Goal: Transaction & Acquisition: Book appointment/travel/reservation

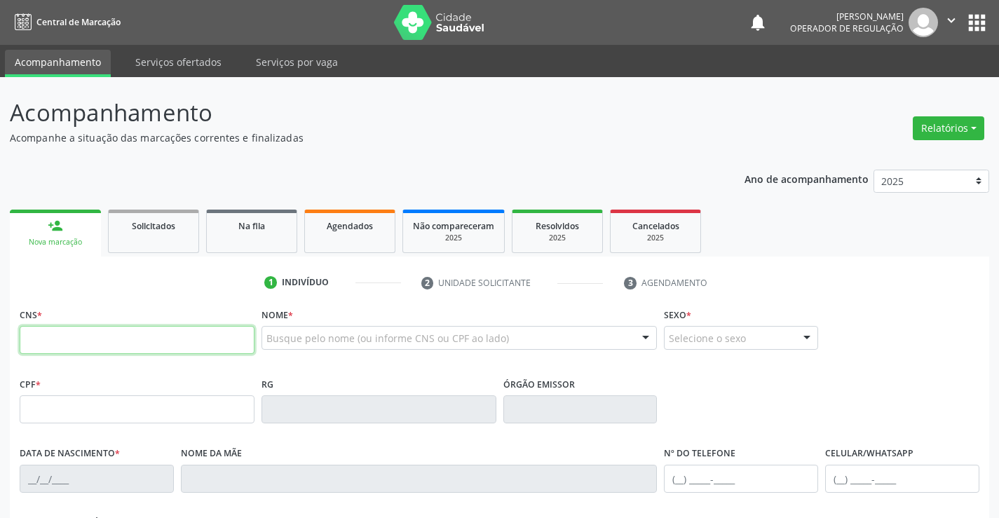
click at [67, 329] on input "text" at bounding box center [137, 340] width 235 height 28
type input "704 5053 4489 6819"
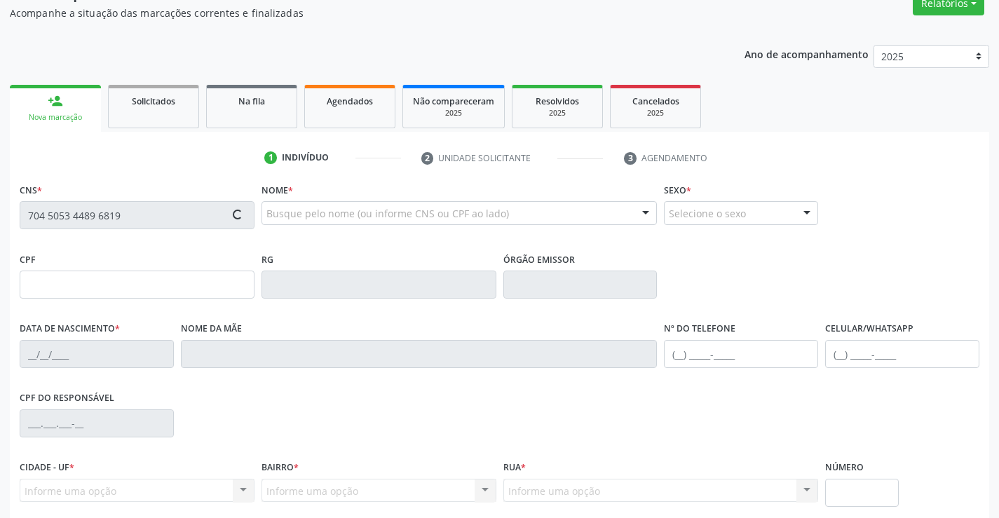
scroll to position [210, 0]
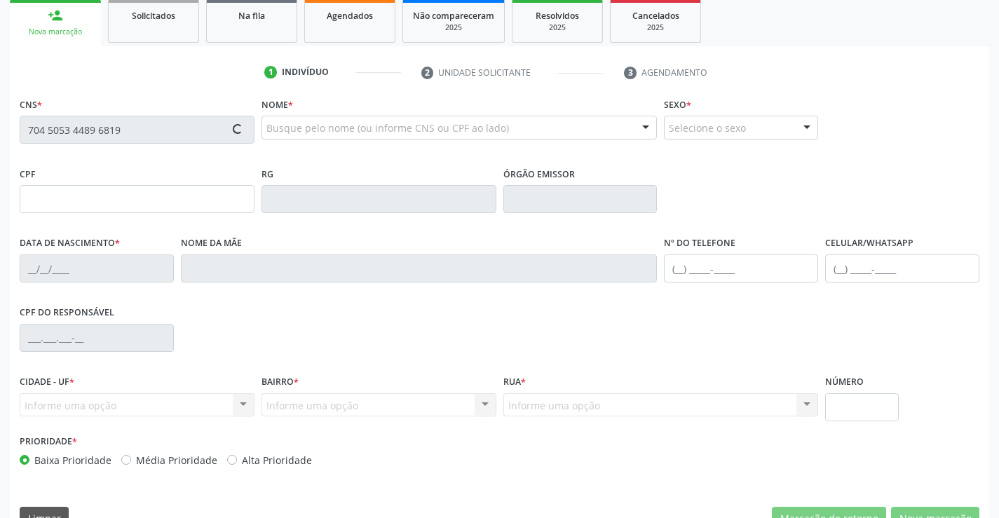
type input "099.571.675-70"
type input "2[DATE]"
type input "[PERSON_NAME]"
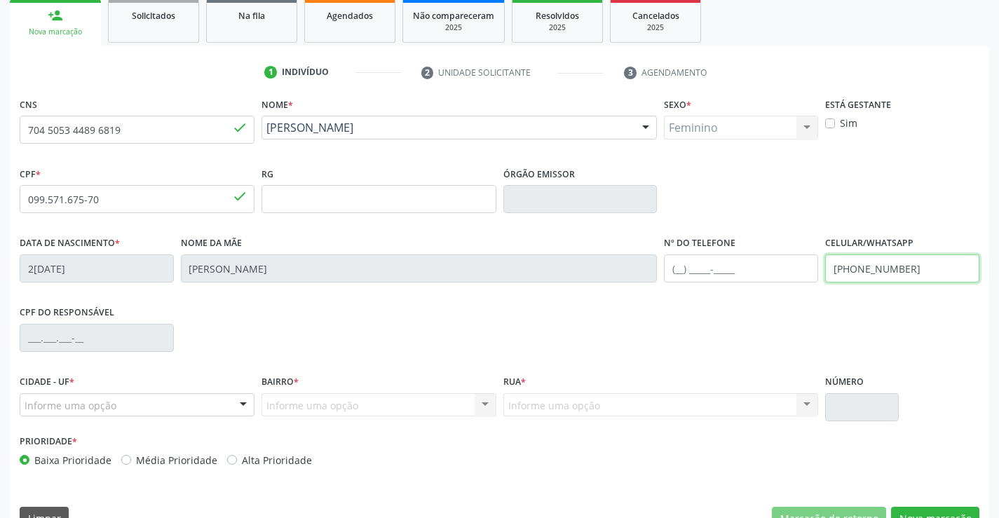
click at [911, 272] on input "[PHONE_NUMBER]" at bounding box center [902, 269] width 154 height 28
type input "[PHONE_NUMBER]"
click at [240, 403] on div at bounding box center [243, 406] width 21 height 24
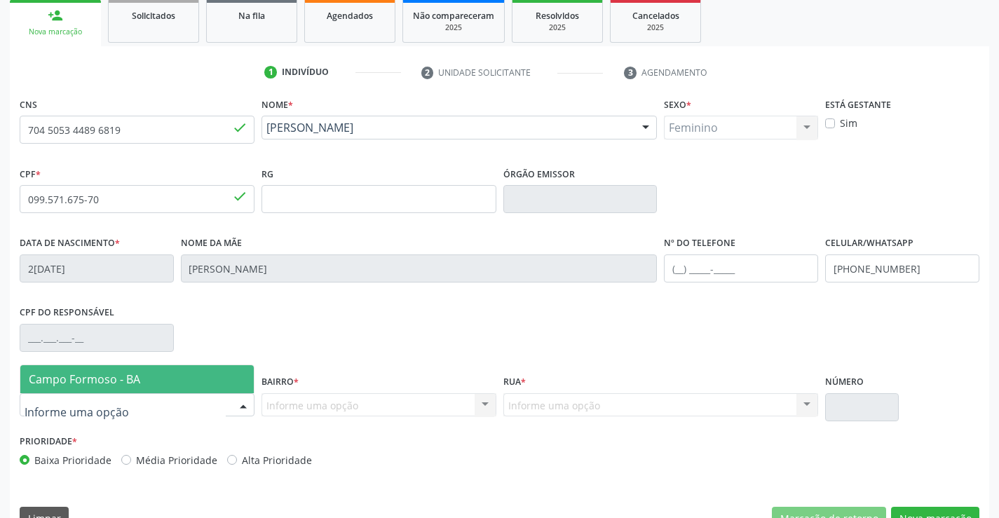
click at [229, 380] on span "Campo Formoso - BA" at bounding box center [136, 379] width 233 height 28
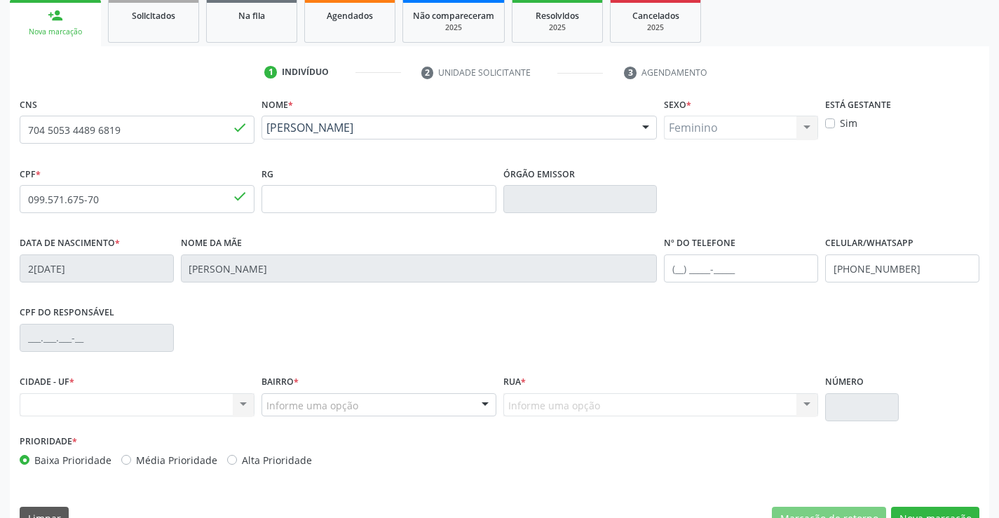
click at [481, 402] on div at bounding box center [485, 406] width 21 height 24
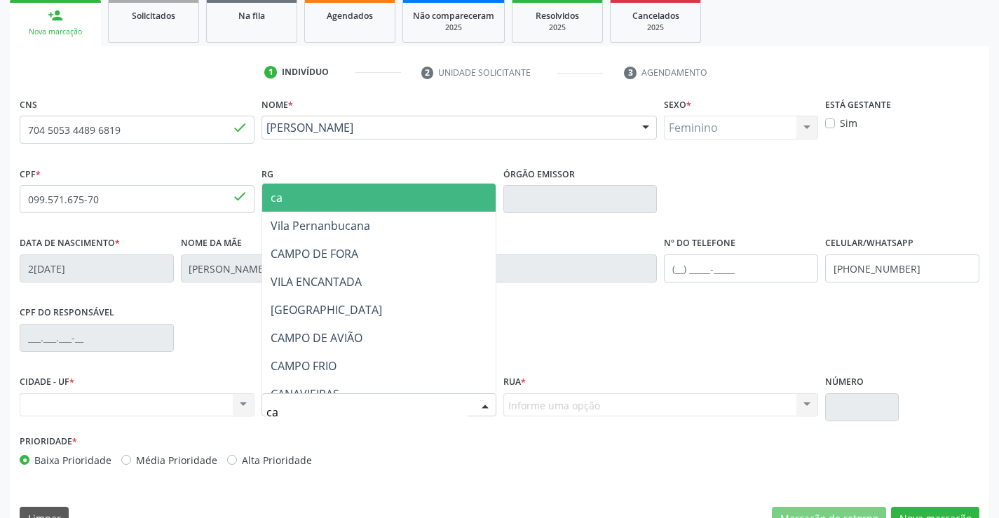
type input "cam"
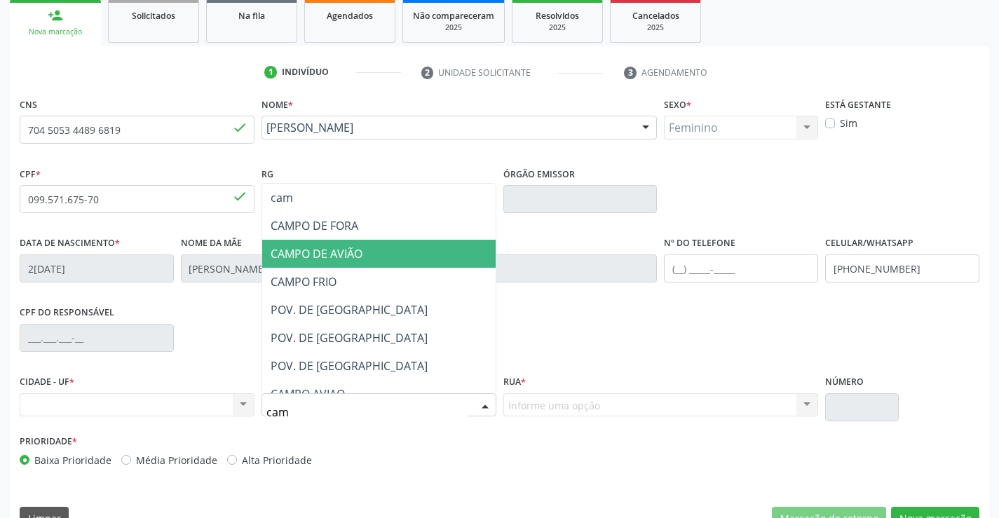
click at [436, 249] on span "CAMPO DE AVIÃO" at bounding box center [378, 254] width 233 height 28
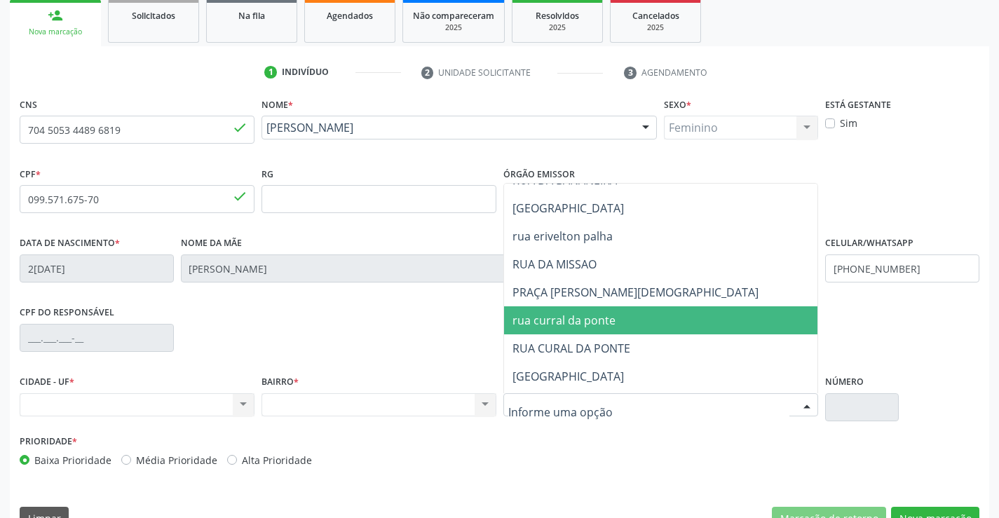
scroll to position [70, 0]
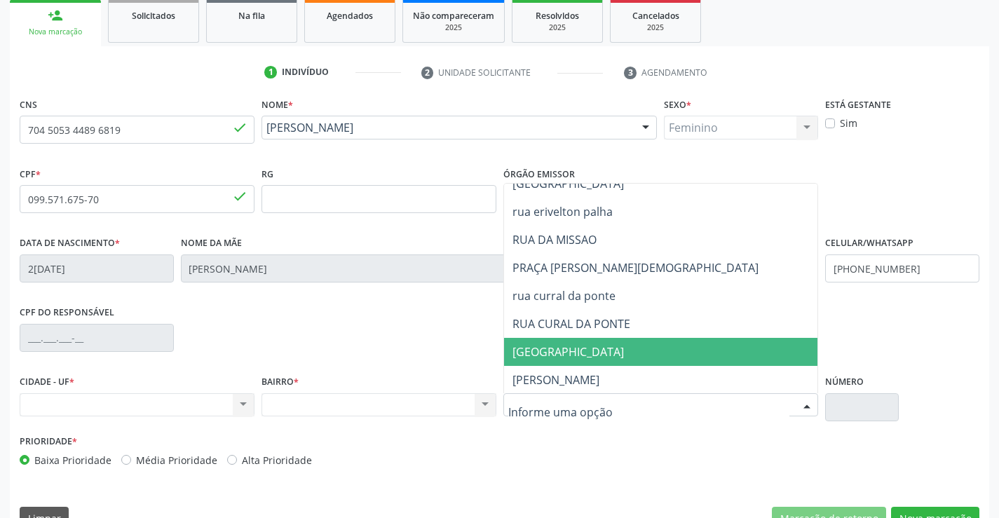
type input "r"
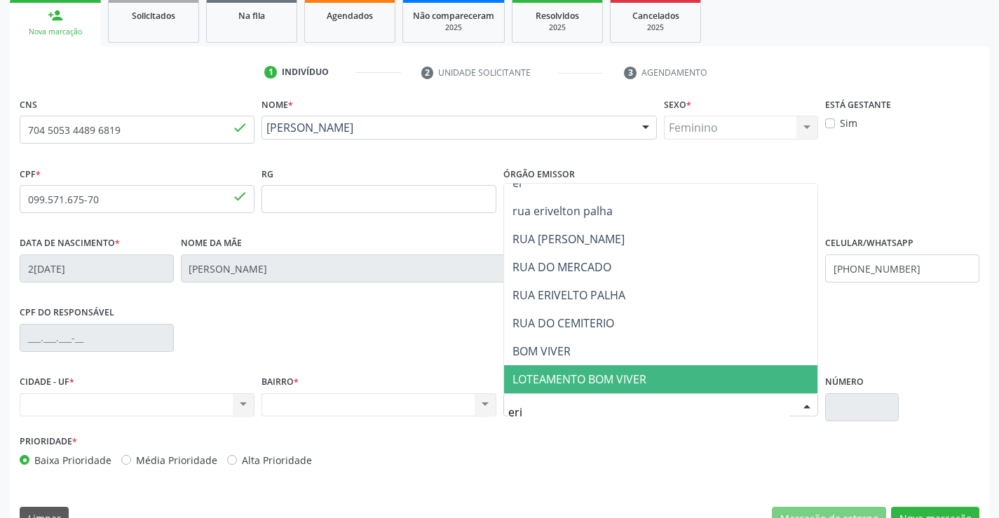
scroll to position [0, 0]
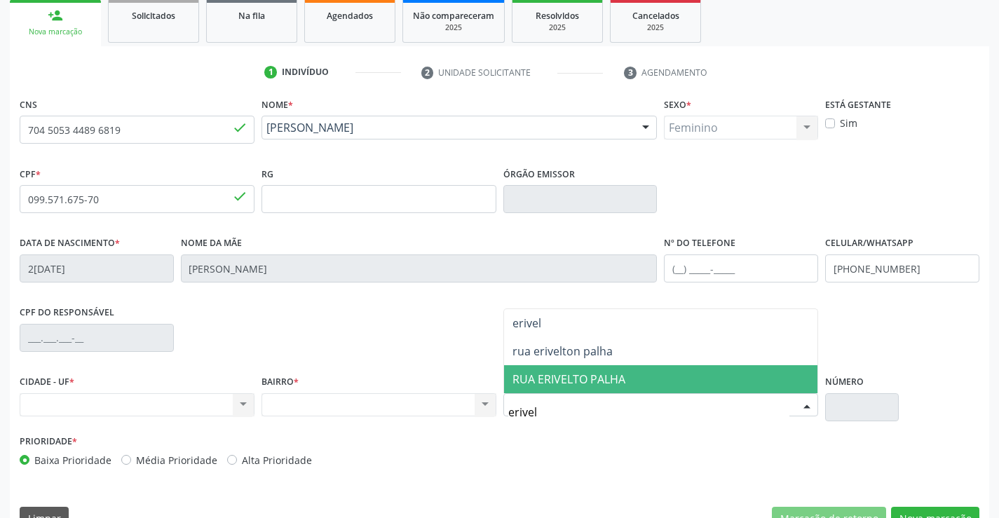
type input "erivelt"
click at [620, 367] on span "RUA ERIVELTO PALHA" at bounding box center [661, 379] width 314 height 28
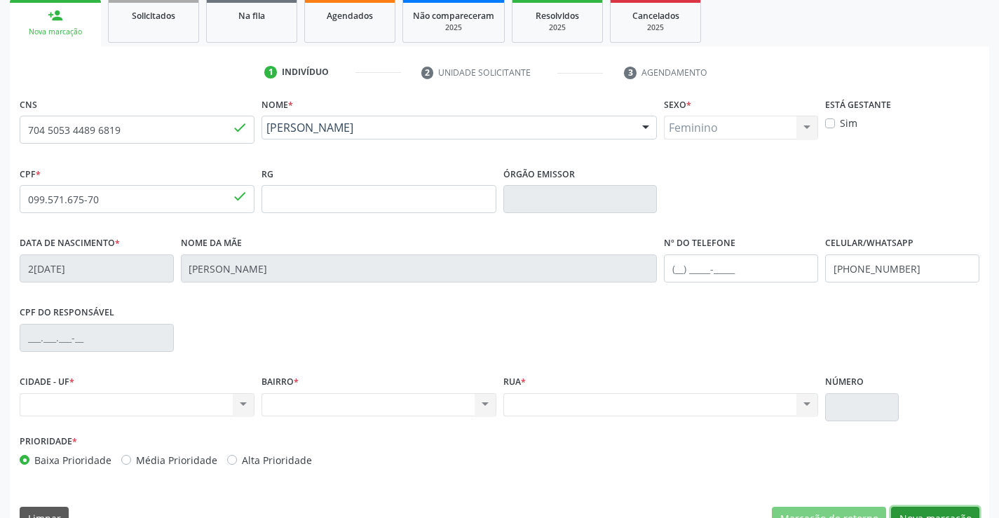
click at [944, 510] on button "Nova marcação" at bounding box center [935, 519] width 88 height 24
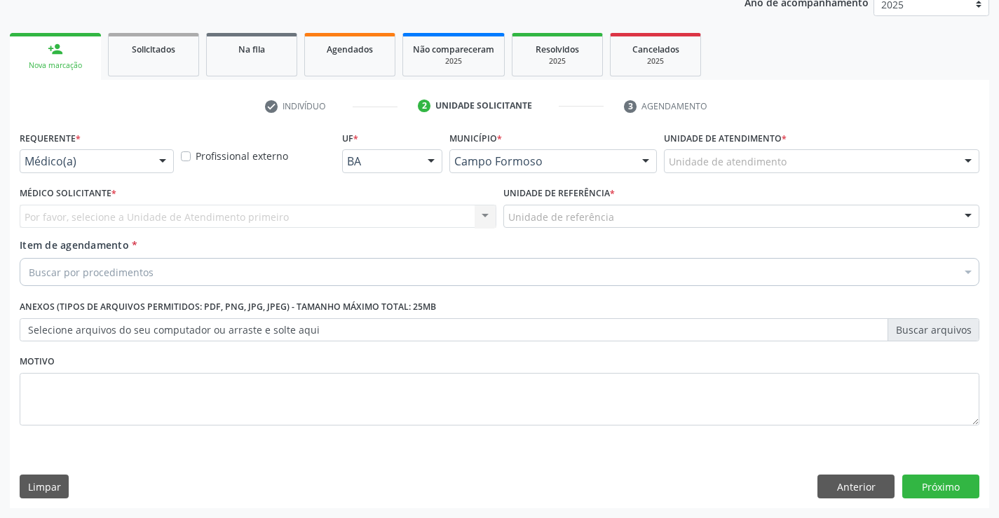
scroll to position [177, 0]
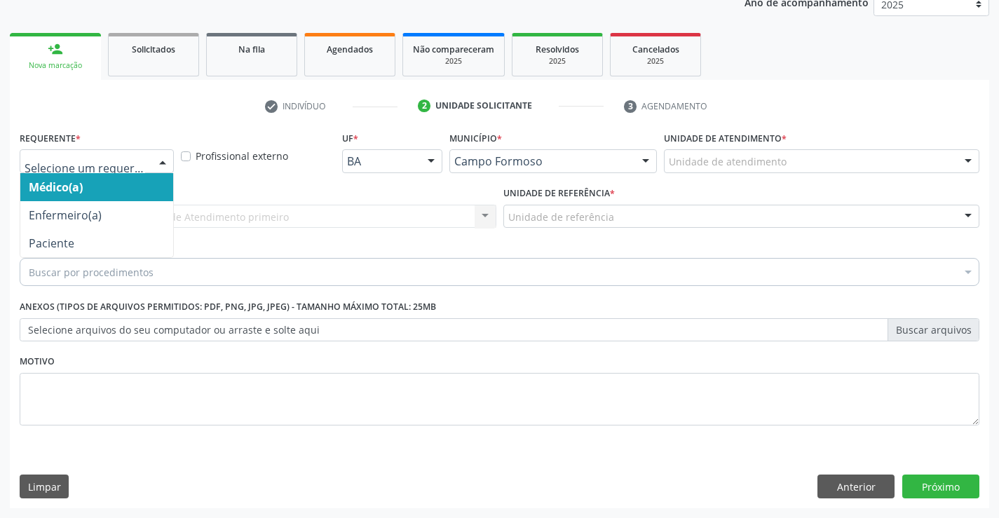
click at [151, 156] on div "Médico(a) Enfermeiro(a) Paciente Nenhum resultado encontrado para: " " Não há n…" at bounding box center [97, 161] width 154 height 24
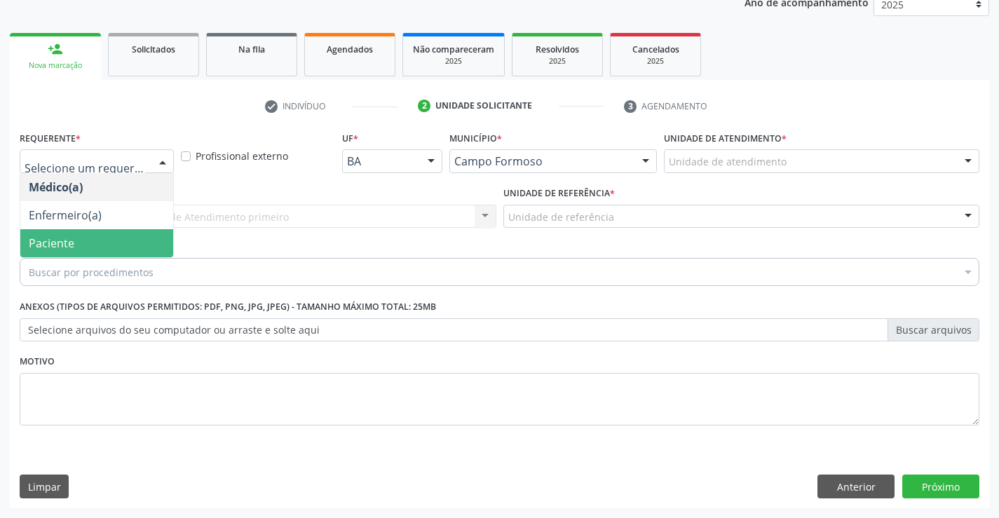
click at [155, 247] on span "Paciente" at bounding box center [96, 243] width 153 height 28
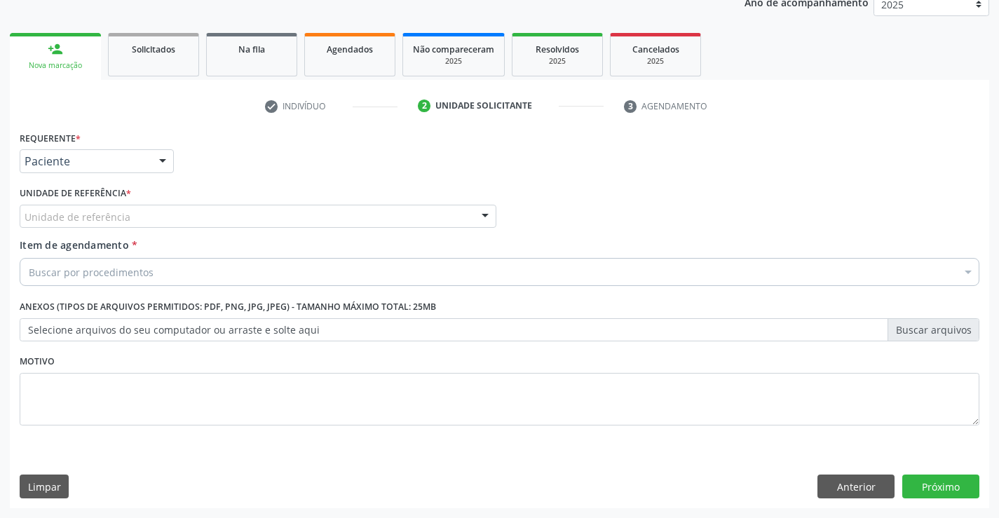
click at [175, 216] on div "Unidade de referência" at bounding box center [258, 217] width 477 height 24
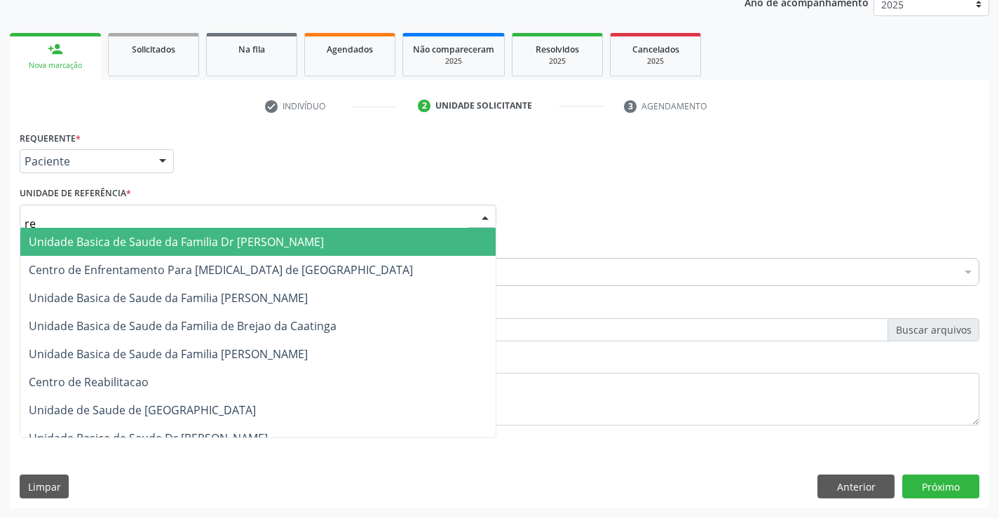
type input "reg"
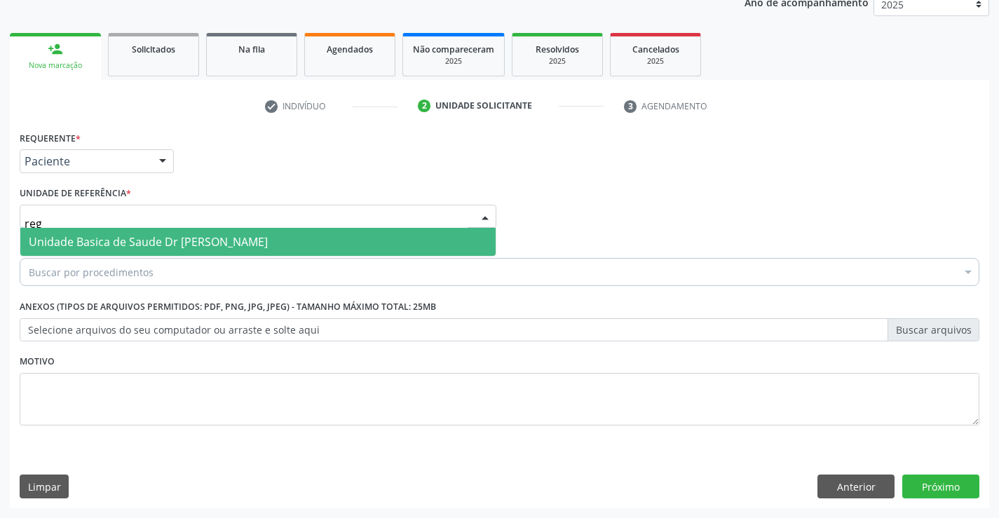
click at [177, 236] on span "Unidade Basica de Saude Dr [PERSON_NAME]" at bounding box center [148, 241] width 239 height 15
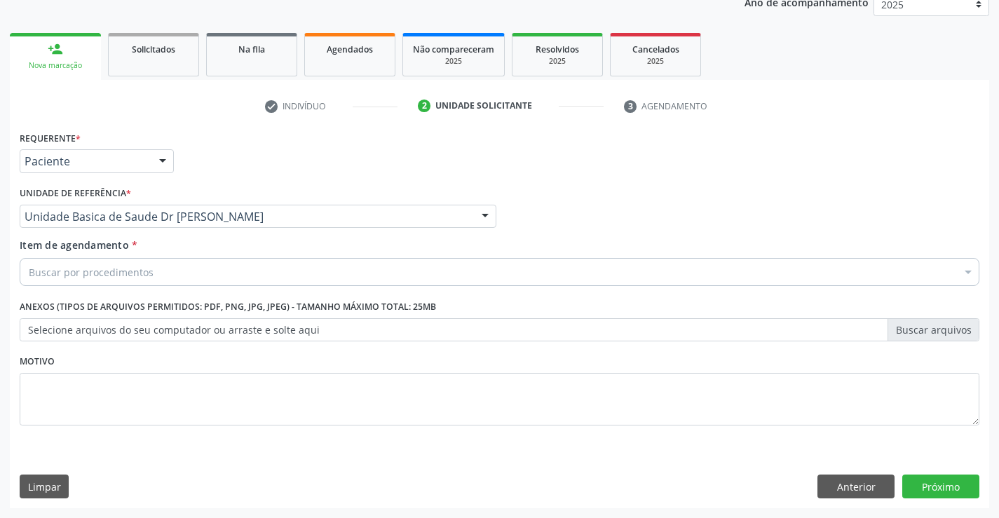
click at [182, 275] on div "Buscar por procedimentos" at bounding box center [500, 272] width 960 height 28
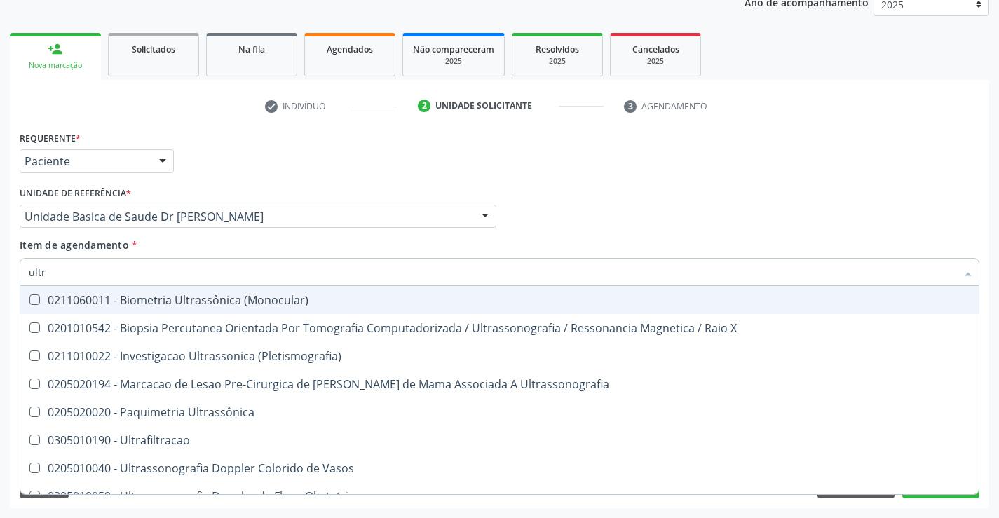
type input "ultra"
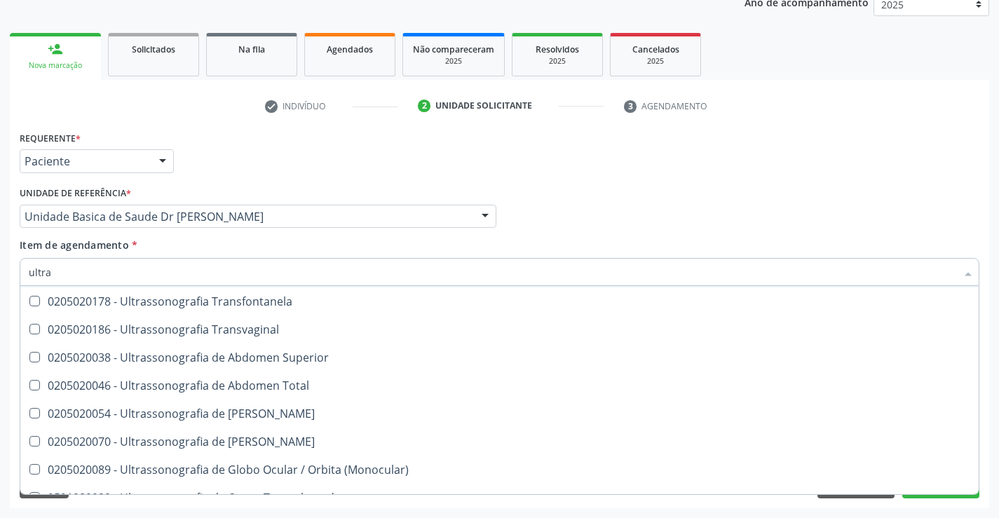
scroll to position [351, 0]
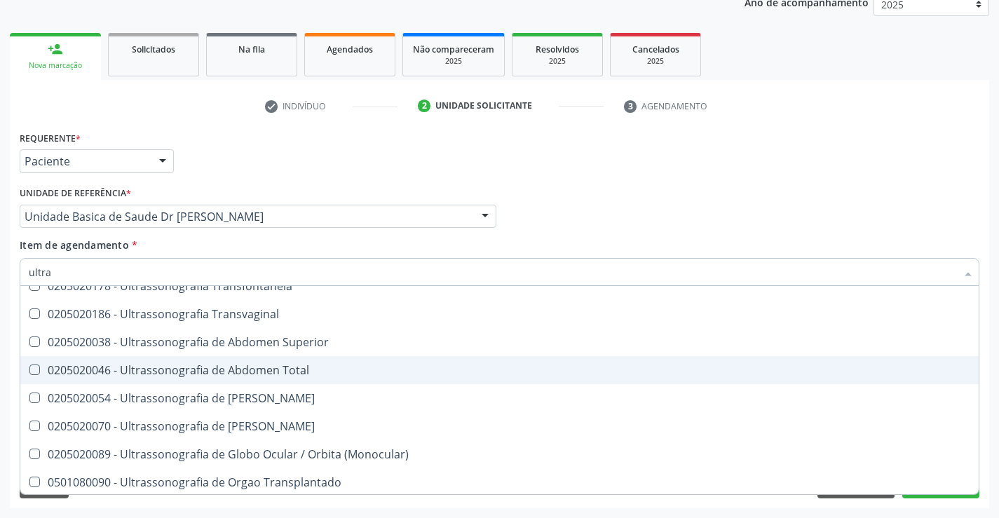
click at [236, 372] on div "0205020046 - Ultrassonografia de Abdomen Total" at bounding box center [500, 370] width 942 height 11
checkbox Total "true"
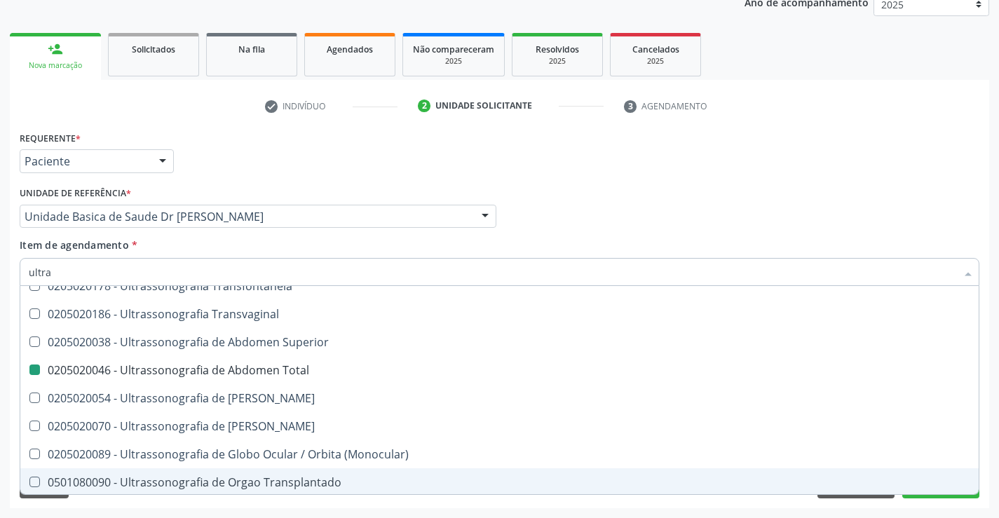
click at [281, 506] on div "Requerente * Paciente Médico(a) Enfermeiro(a) Paciente Nenhum resultado encontr…" at bounding box center [499, 318] width 979 height 381
checkbox X "true"
checkbox Total "false"
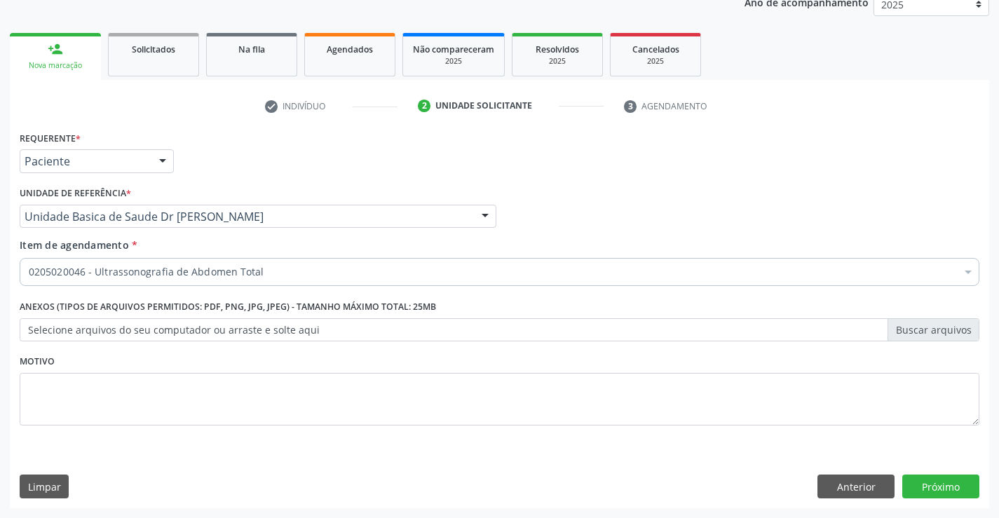
scroll to position [0, 0]
click at [949, 476] on button "Próximo" at bounding box center [940, 487] width 77 height 24
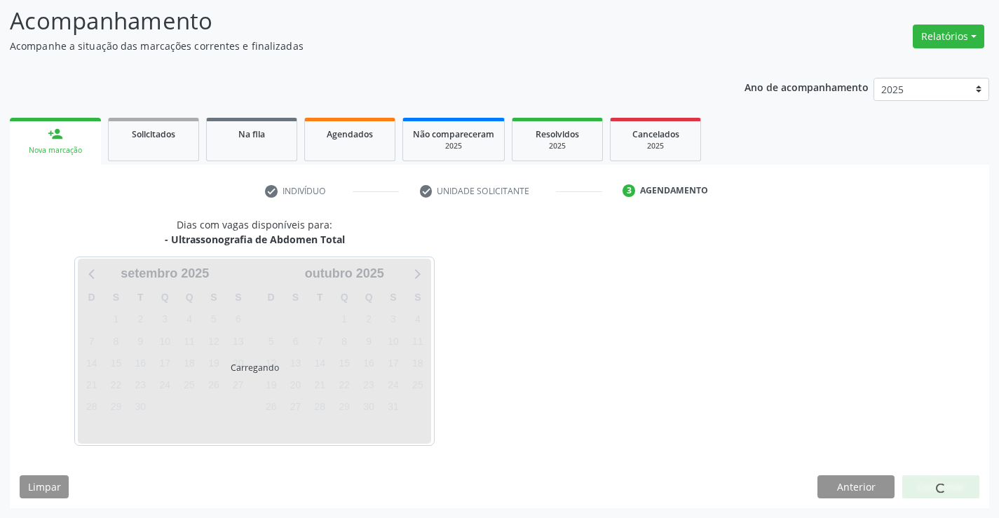
scroll to position [92, 0]
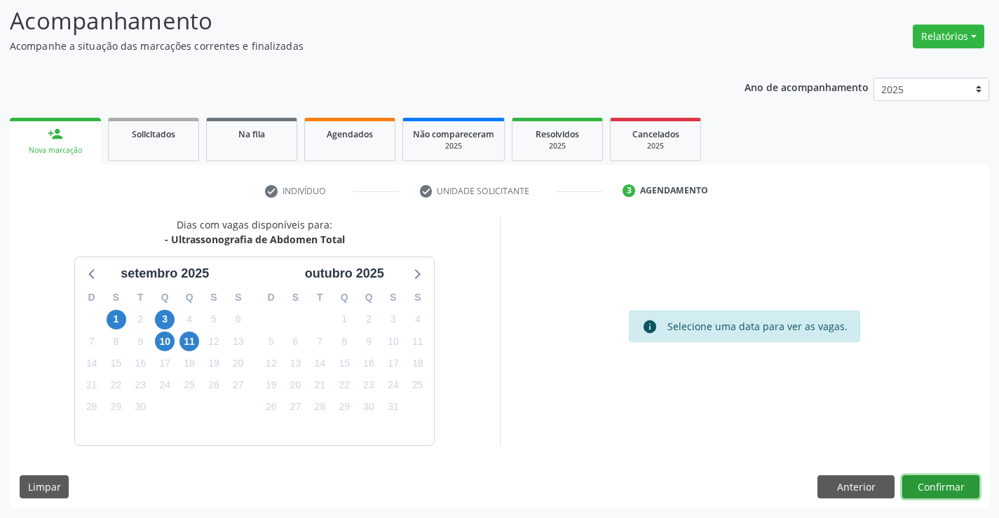
click at [931, 484] on button "Confirmar" at bounding box center [940, 487] width 77 height 24
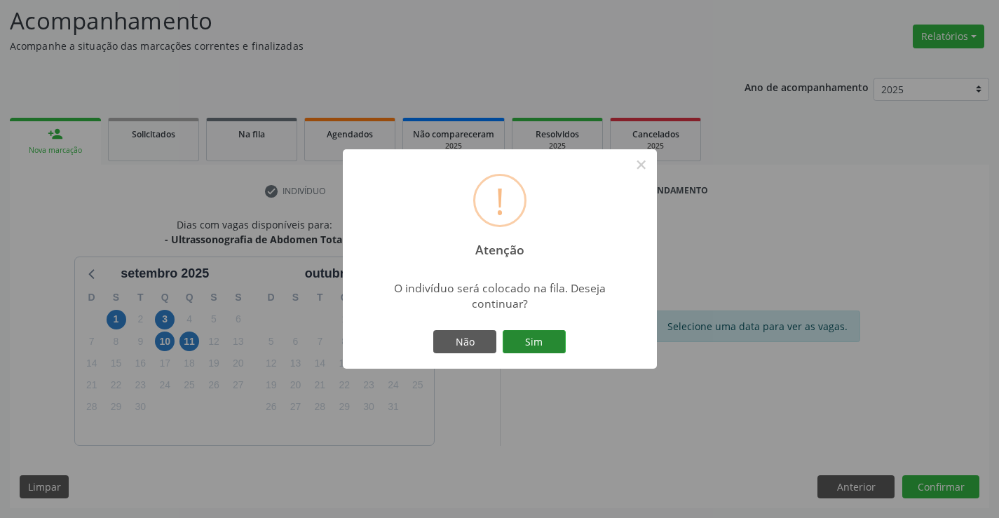
click at [529, 334] on button "Sim" at bounding box center [534, 342] width 63 height 24
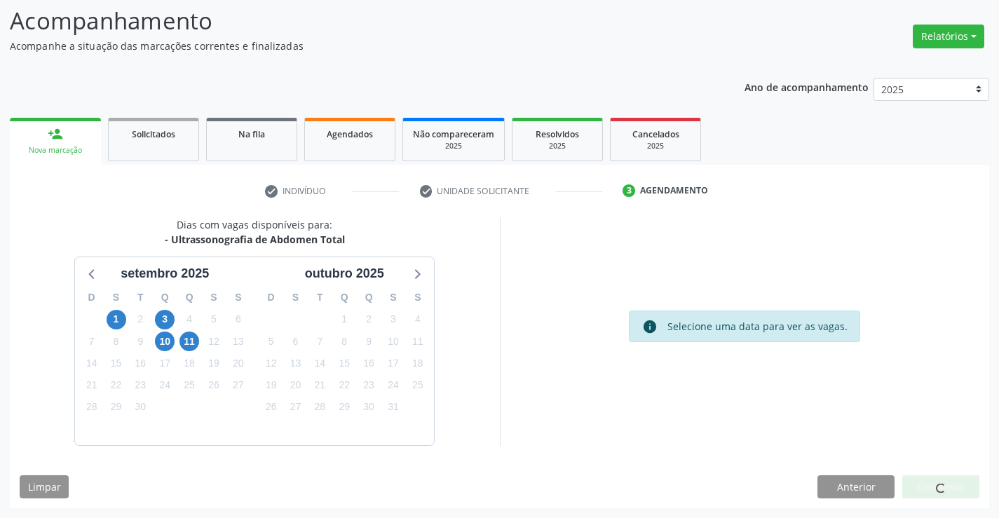
scroll to position [0, 0]
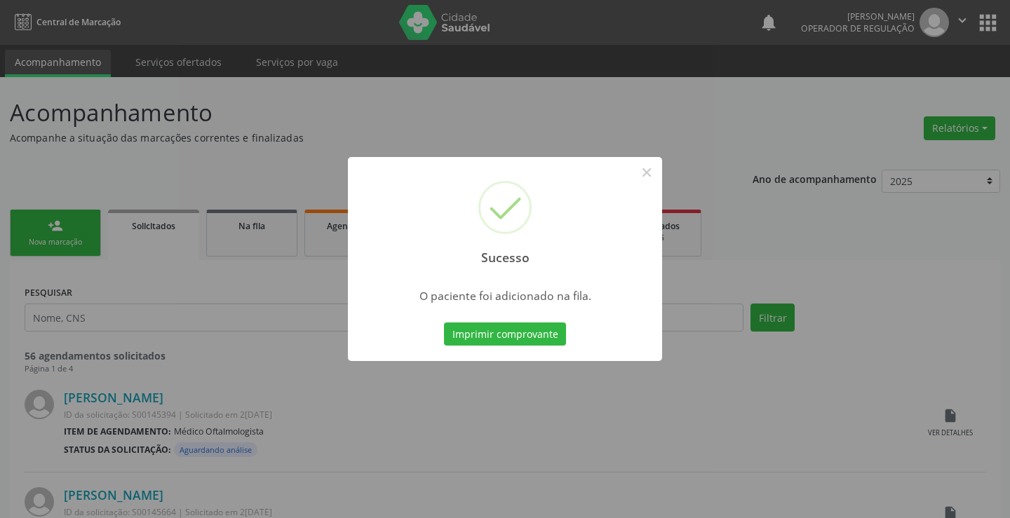
click at [529, 334] on button "Imprimir comprovante" at bounding box center [505, 335] width 122 height 24
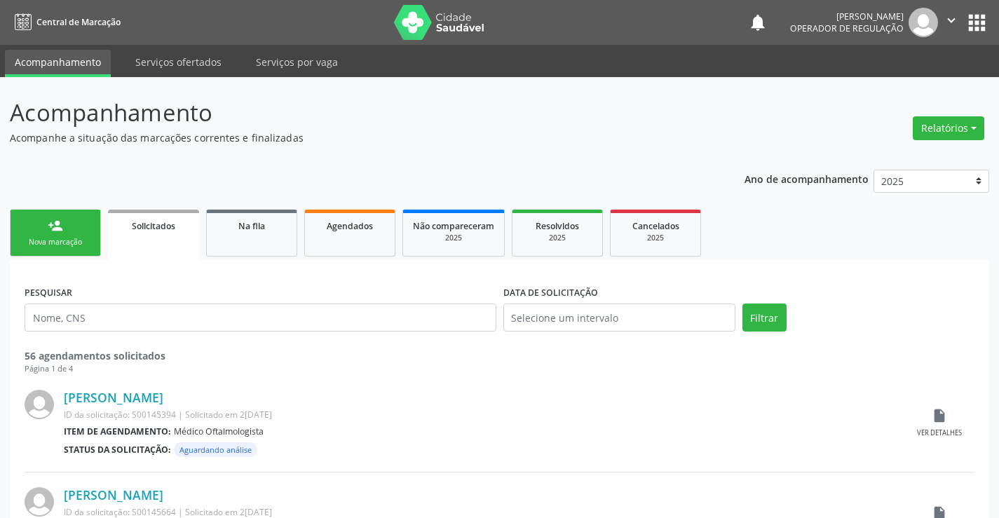
click at [76, 238] on div "Nova marcação" at bounding box center [55, 242] width 70 height 11
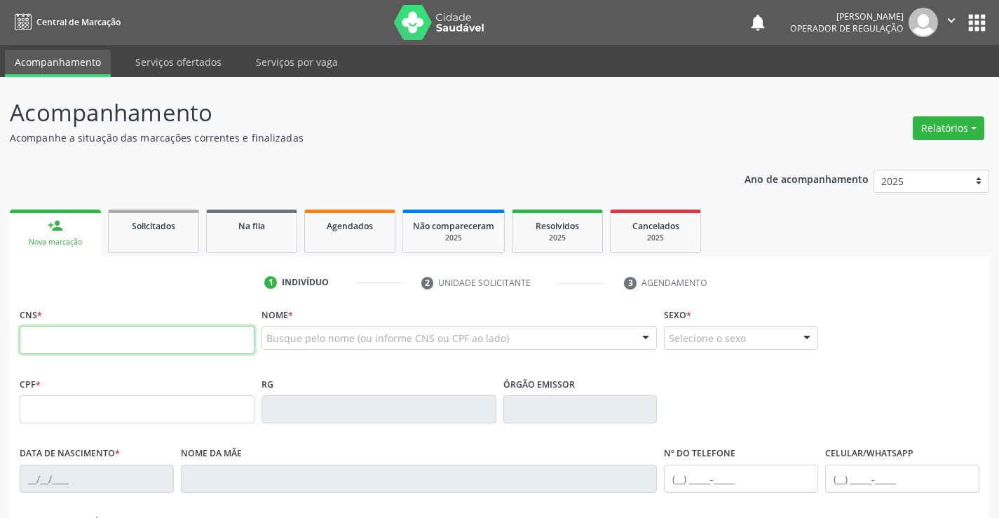
click at [83, 334] on input "text" at bounding box center [137, 340] width 235 height 28
type input "708 1005 0841 4538"
type input "0527121681"
type input "2[DATE]"
type input "[PHONE_NUMBER]"
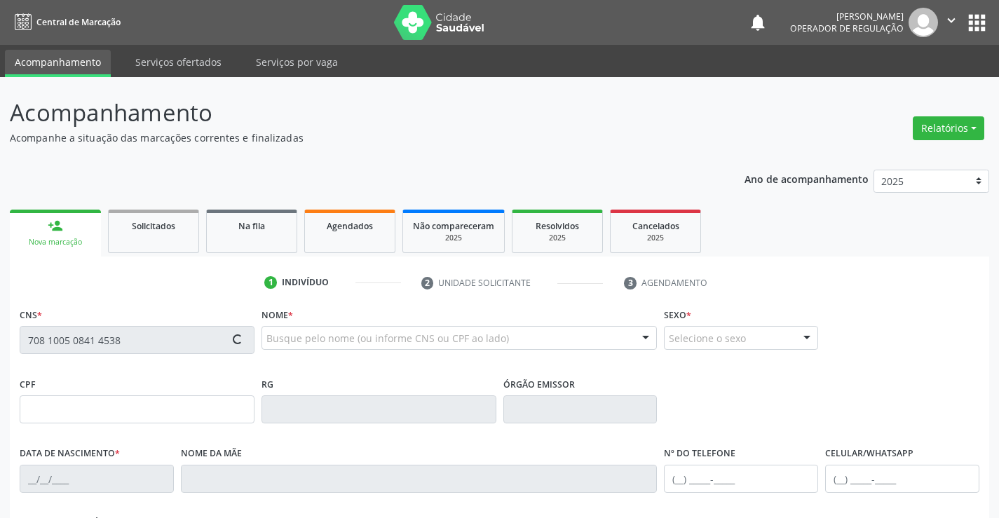
type input "[PHONE_NUMBER]"
type input "006.490.275-74"
type input "S/N"
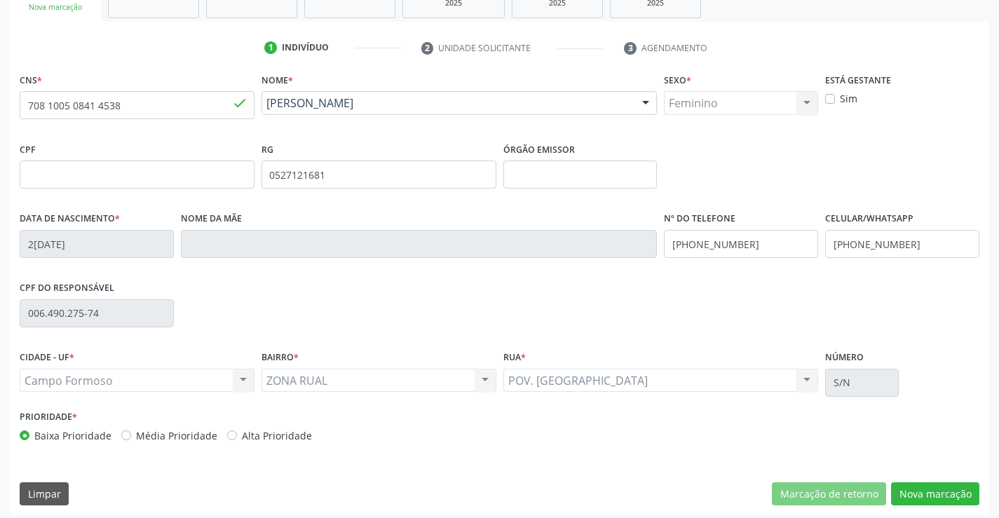
scroll to position [242, 0]
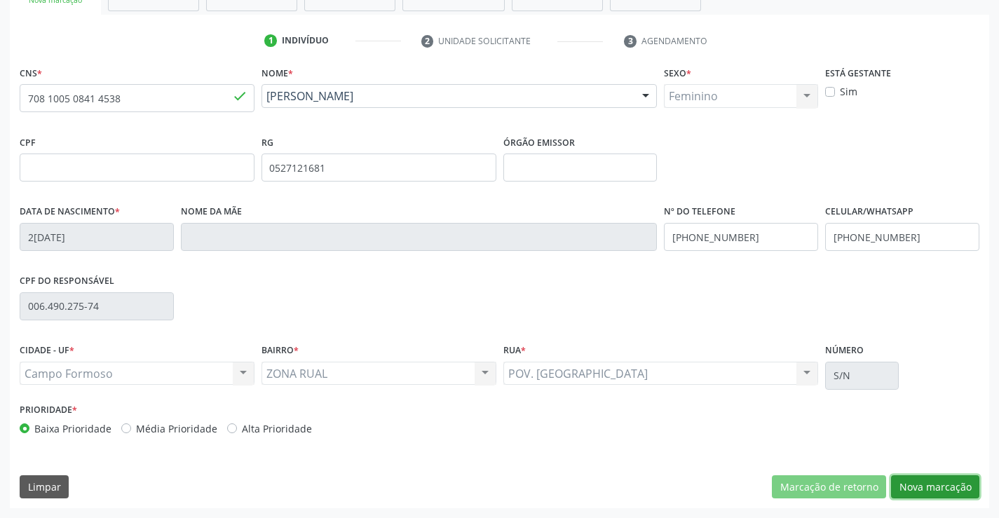
click at [918, 490] on button "Nova marcação" at bounding box center [935, 487] width 88 height 24
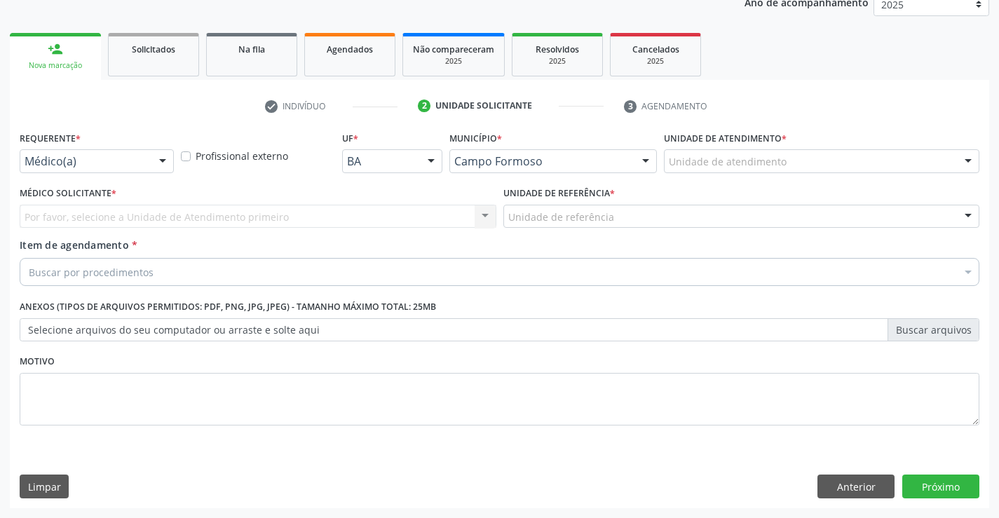
click at [160, 163] on div at bounding box center [162, 162] width 21 height 24
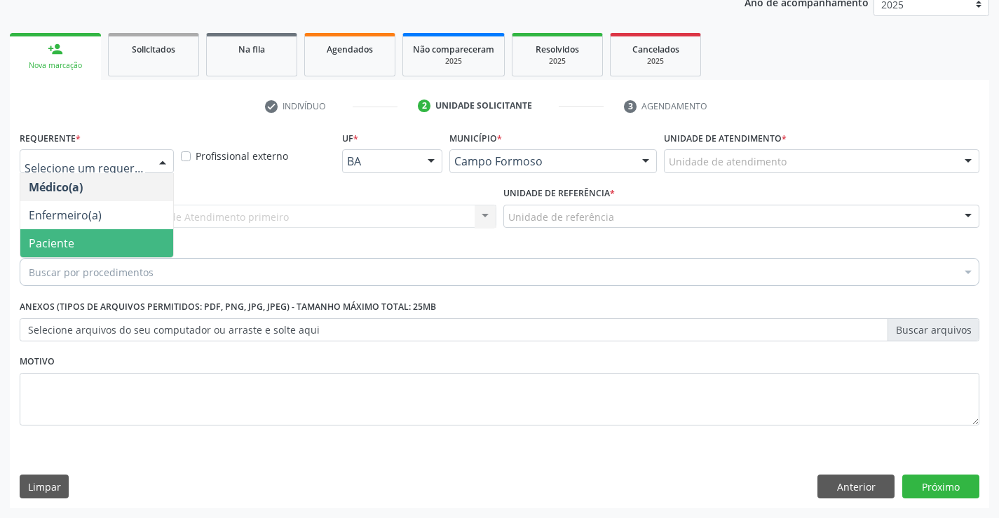
drag, startPoint x: 151, startPoint y: 245, endPoint x: 167, endPoint y: 219, distance: 30.2
click at [151, 245] on span "Paciente" at bounding box center [96, 243] width 153 height 28
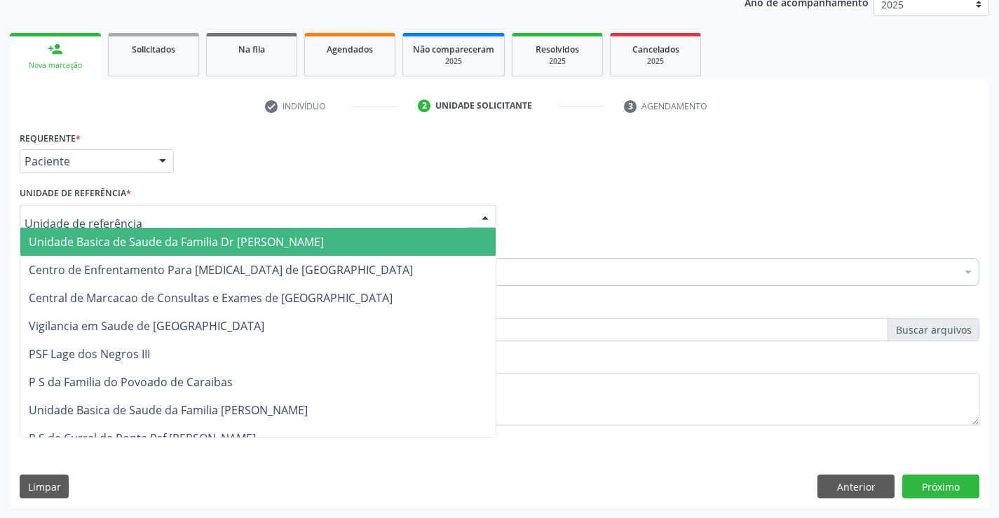
click at [173, 217] on div at bounding box center [258, 217] width 477 height 24
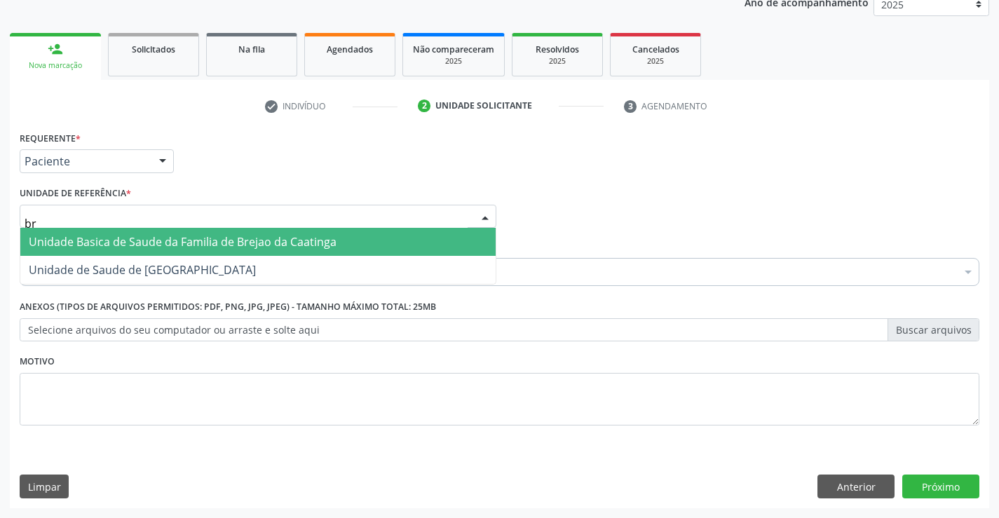
type input "bre"
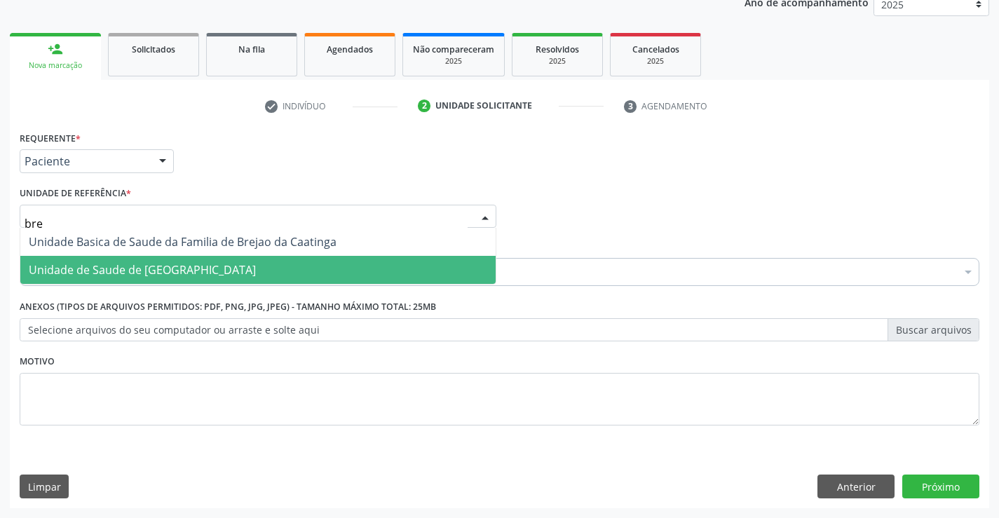
click at [176, 275] on span "Unidade de Saude de [GEOGRAPHIC_DATA]" at bounding box center [142, 269] width 227 height 15
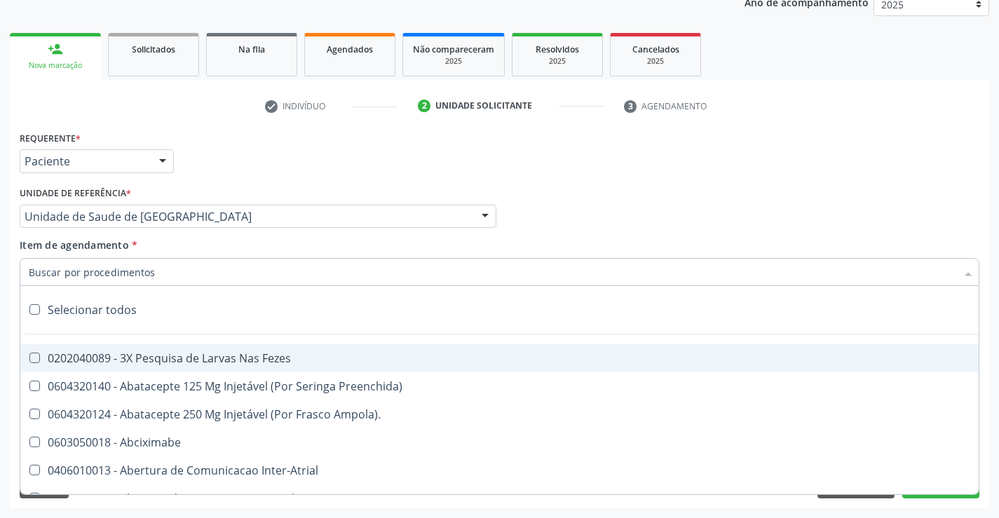
click at [171, 273] on div at bounding box center [500, 272] width 960 height 28
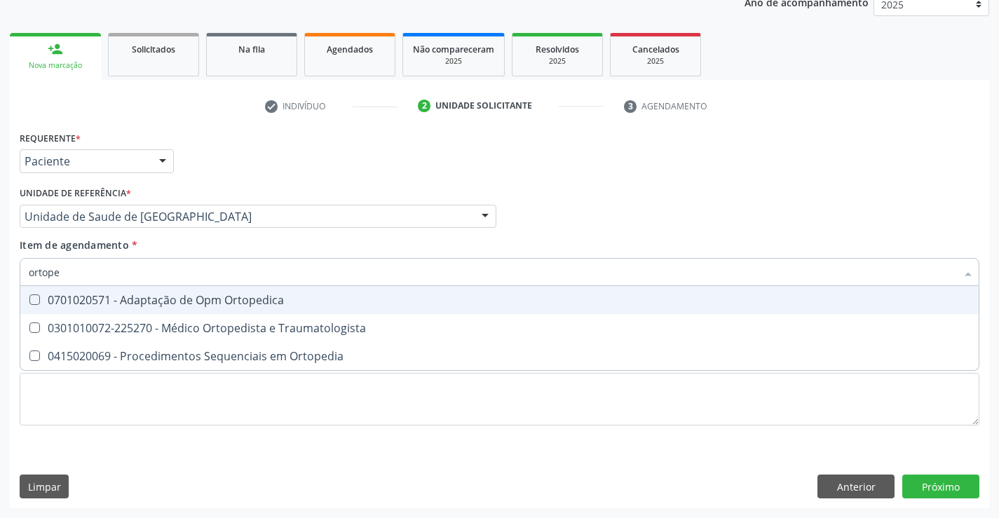
type input "ortoped"
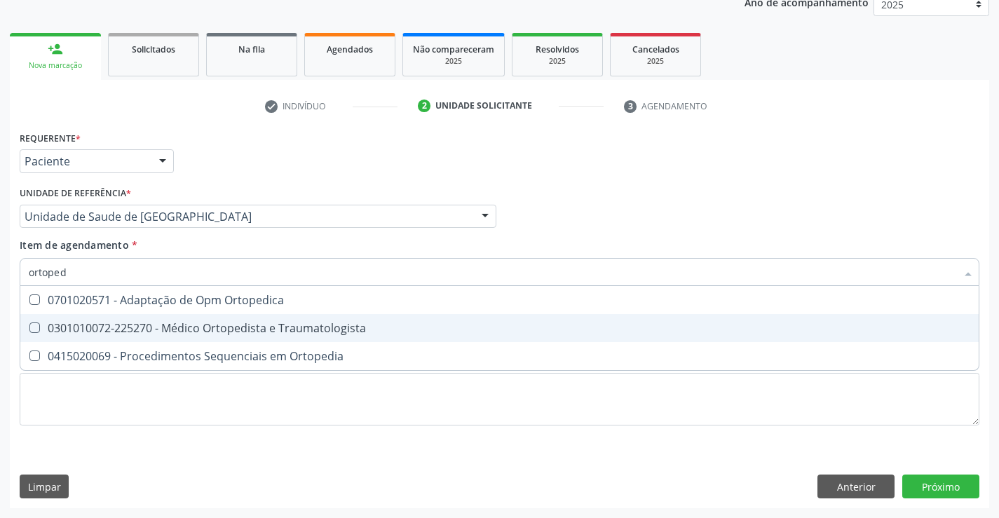
click at [232, 328] on div "0301010072-225270 - Médico Ortopedista e Traumatologista" at bounding box center [500, 328] width 942 height 11
checkbox Traumatologista "true"
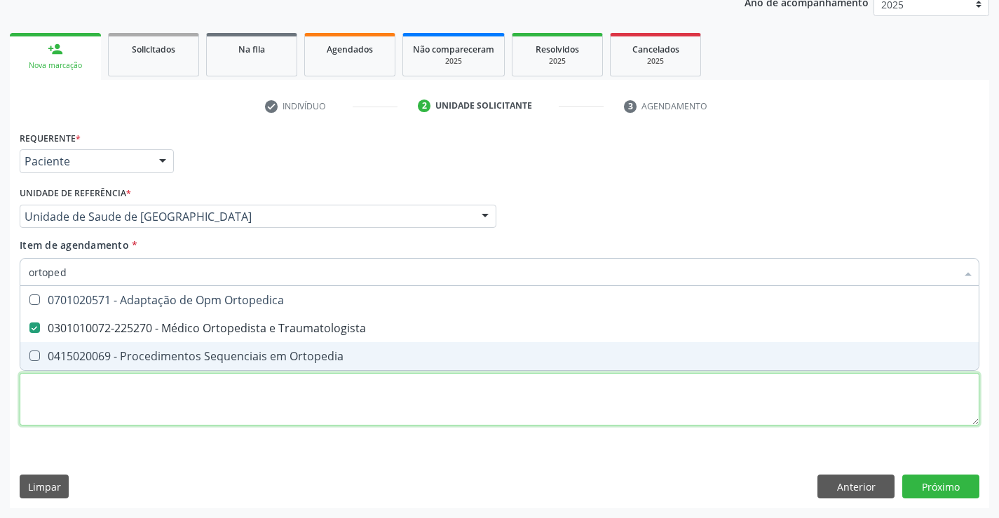
click at [245, 403] on div "Requerente * Paciente Médico(a) Enfermeiro(a) Paciente Nenhum resultado encontr…" at bounding box center [500, 287] width 960 height 318
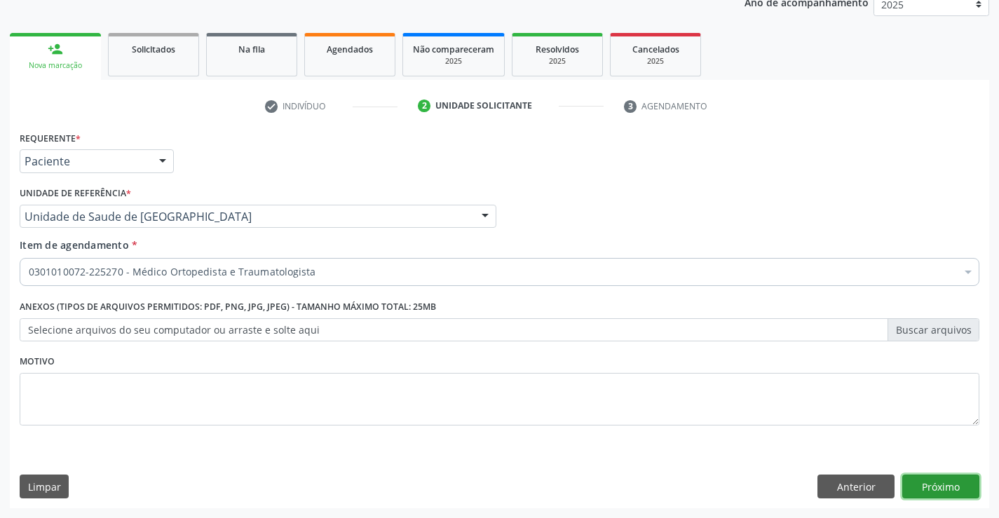
click at [913, 491] on button "Próximo" at bounding box center [940, 487] width 77 height 24
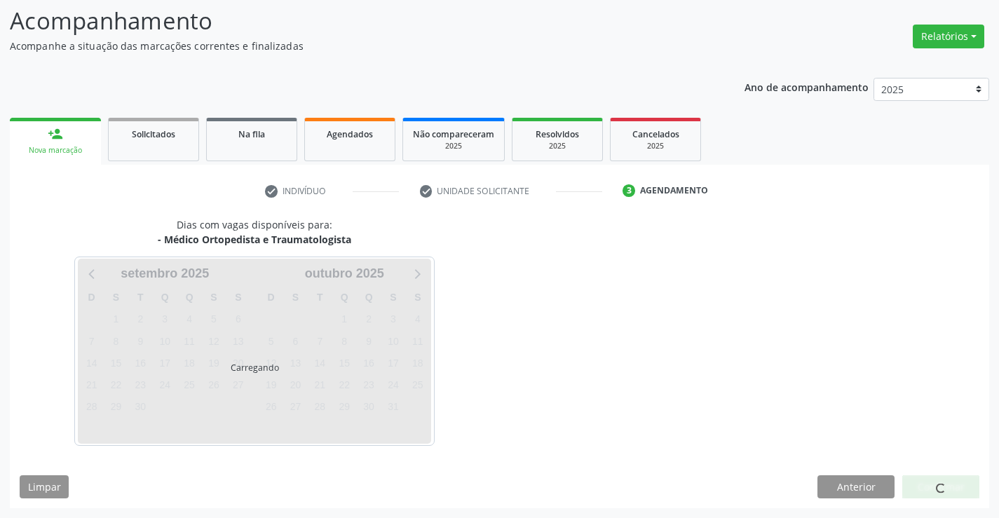
scroll to position [92, 0]
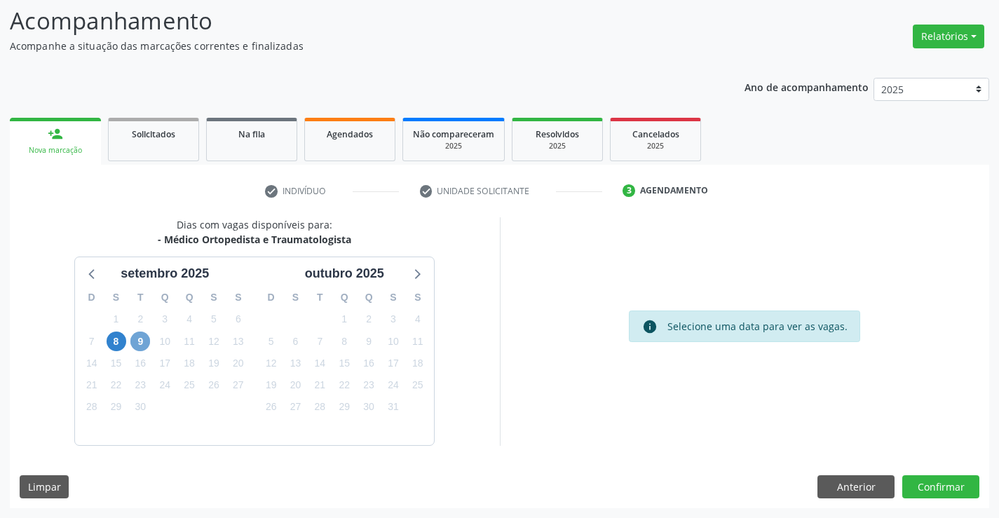
click at [140, 342] on span "9" at bounding box center [140, 342] width 20 height 20
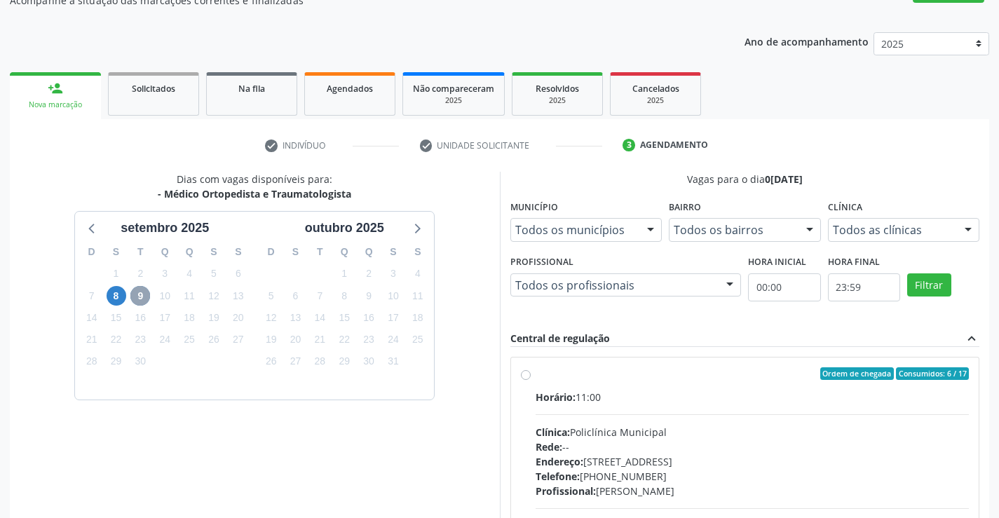
scroll to position [162, 0]
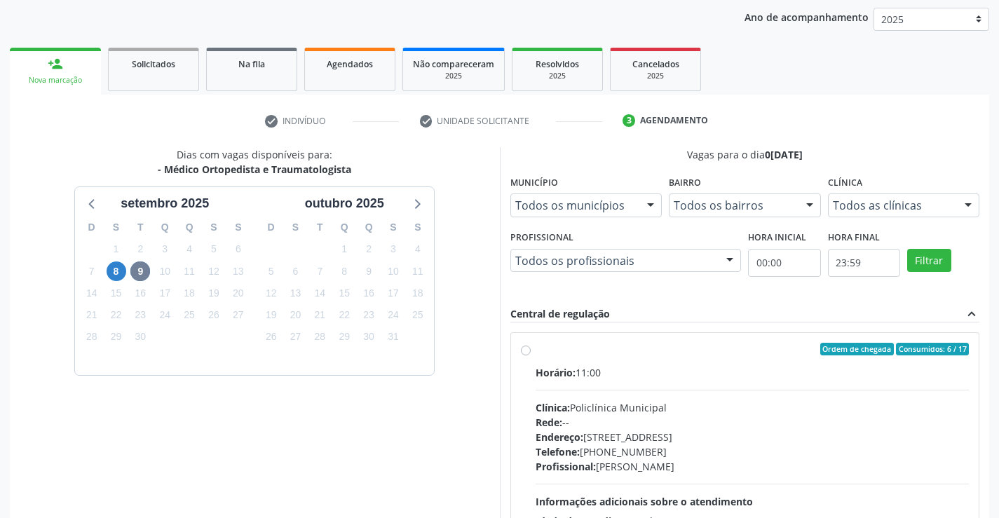
click at [536, 351] on label "Ordem de chegada Consumidos: 6 / 17 Horário: 11:00 Clínica: Policlínica Municip…" at bounding box center [753, 450] width 434 height 215
click at [528, 351] on input "Ordem de chegada Consumidos: 6 / 17 Horário: 11:00 Clínica: Policlínica Municip…" at bounding box center [526, 349] width 10 height 13
radio input "true"
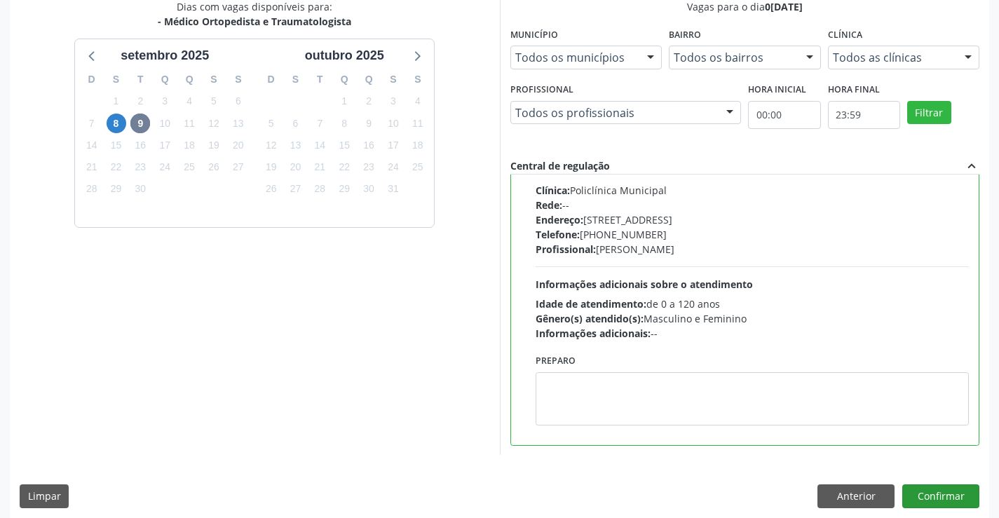
scroll to position [320, 0]
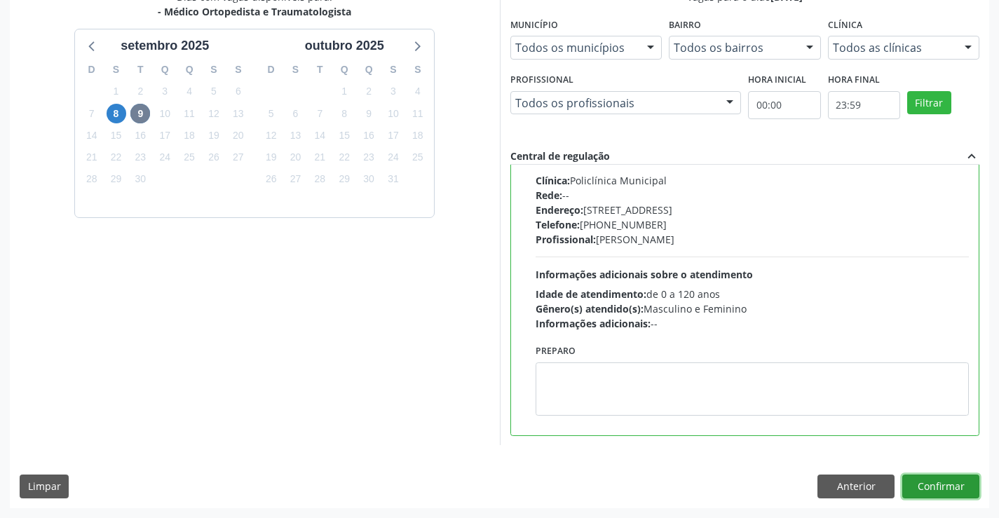
click at [942, 481] on button "Confirmar" at bounding box center [940, 487] width 77 height 24
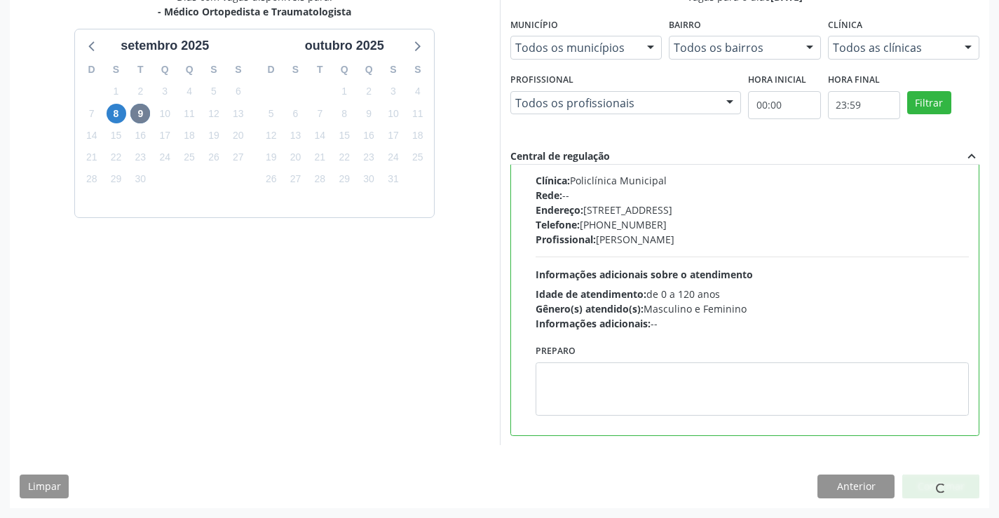
scroll to position [0, 0]
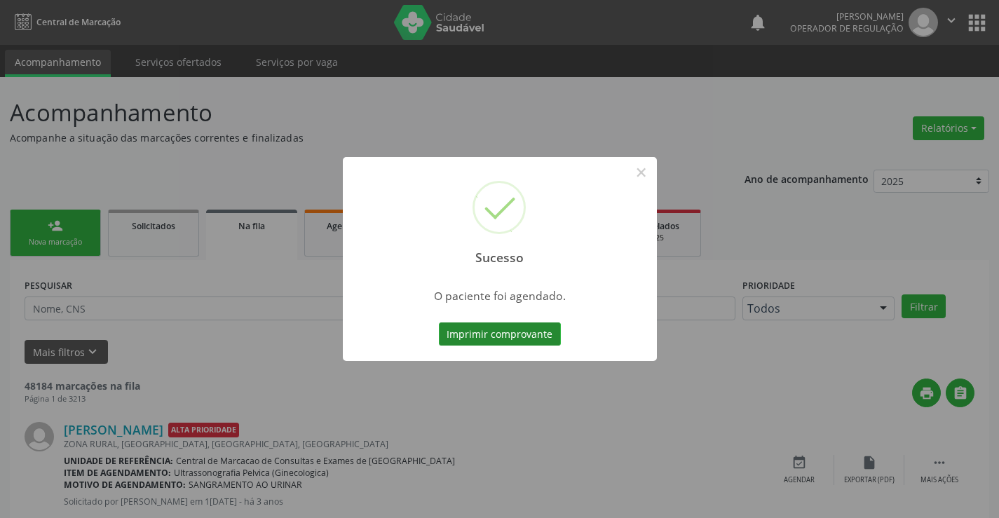
click at [517, 334] on button "Imprimir comprovante" at bounding box center [500, 335] width 122 height 24
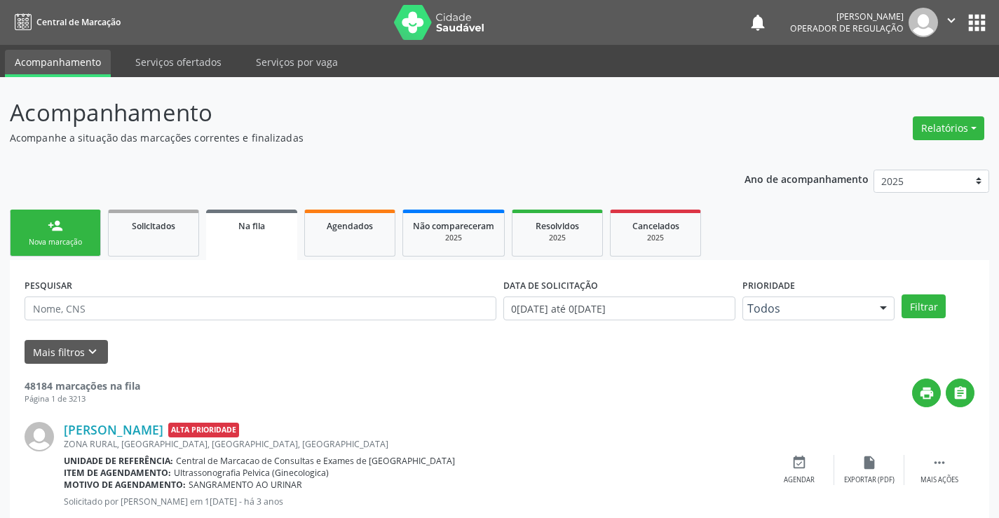
click at [79, 224] on link "person_add Nova marcação" at bounding box center [55, 233] width 91 height 47
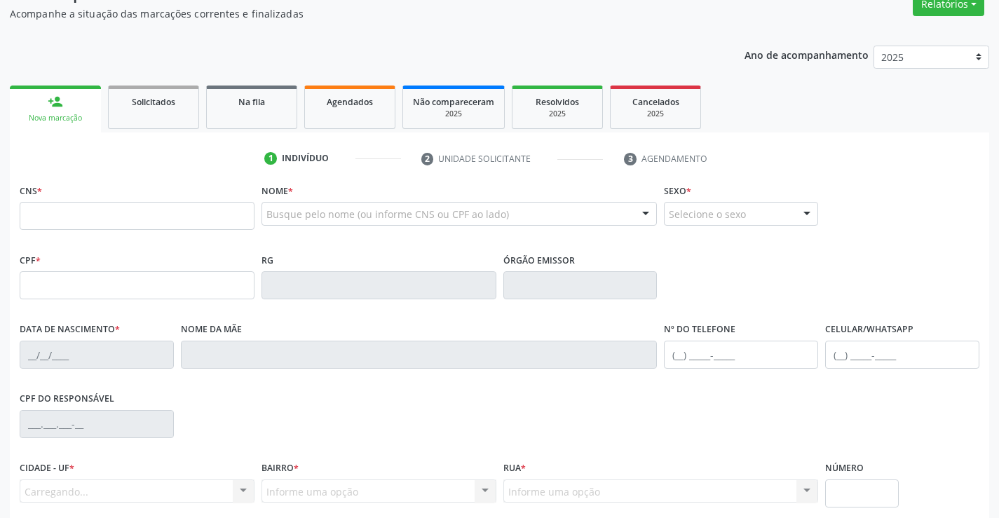
scroll to position [140, 0]
